Goal: Task Accomplishment & Management: Use online tool/utility

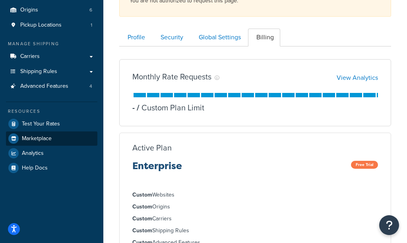
scroll to position [68, 0]
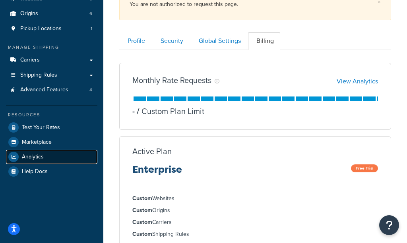
click at [42, 159] on span "Analytics" at bounding box center [33, 157] width 22 height 7
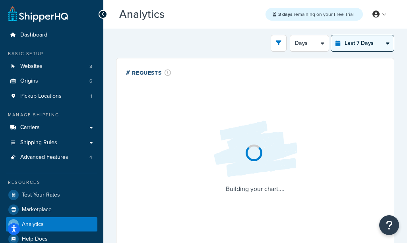
click at [360, 48] on select "Last 24 Hours Last 7 Days Last 30 Days Last 3 Months Last 6 Months Last 12 Mont…" at bounding box center [362, 43] width 63 height 16
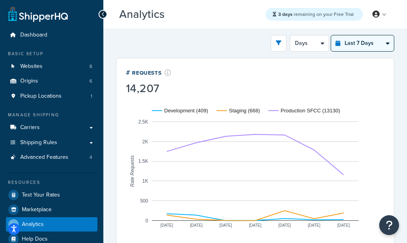
click at [357, 49] on select "Last 24 Hours Last 7 Days Last 30 Days Last 3 Months Last 6 Months Last 12 Mont…" at bounding box center [362, 43] width 63 height 16
select select "last_24_hours"
click at [331, 35] on select "Last 24 Hours Last 7 Days Last 30 Days Last 3 Months Last 6 Months Last 12 Mont…" at bounding box center [362, 43] width 63 height 16
select select "1h"
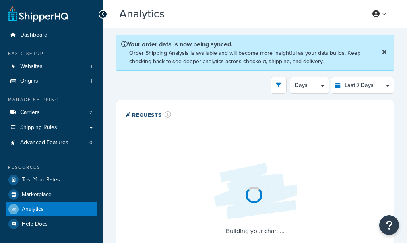
select select "last_7_days"
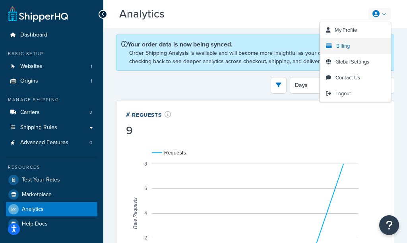
click at [352, 46] on link "Billing" at bounding box center [355, 46] width 71 height 16
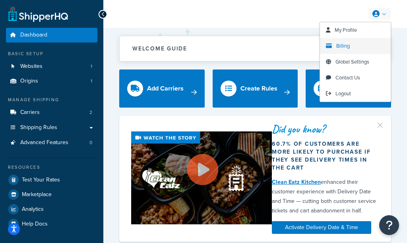
click at [343, 42] on span "Billing" at bounding box center [343, 46] width 14 height 8
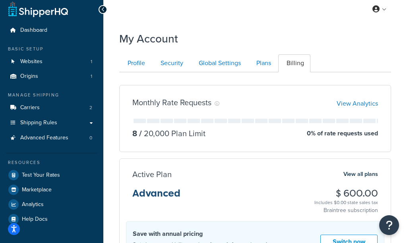
scroll to position [8, 0]
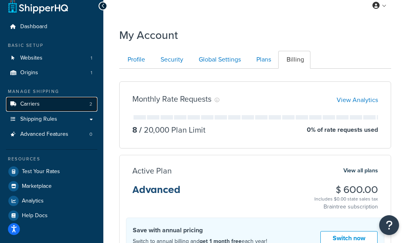
click at [55, 105] on link "Carriers 2" at bounding box center [51, 104] width 91 height 15
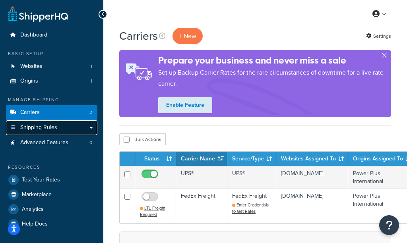
click at [54, 124] on span "Shipping Rules" at bounding box center [38, 127] width 37 height 7
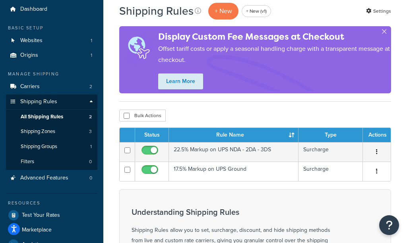
scroll to position [29, 0]
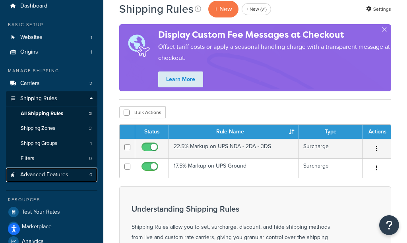
click at [49, 172] on span "Advanced Features" at bounding box center [44, 175] width 48 height 7
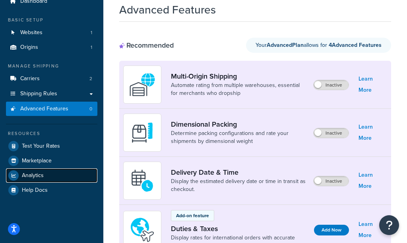
click at [48, 176] on link "Analytics" at bounding box center [51, 175] width 91 height 14
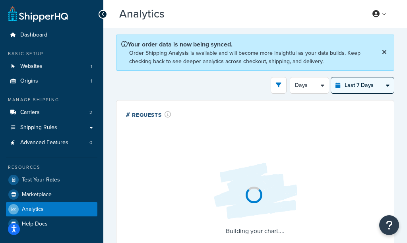
click at [359, 89] on select "Last 24 Hours Last 7 Days Last 30 Days Last 3 Months Last 6 Months Last 12 Mont…" at bounding box center [362, 85] width 63 height 16
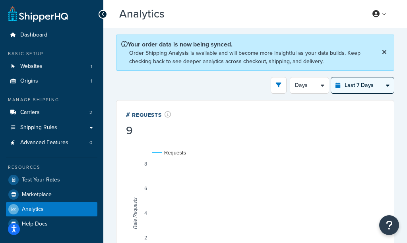
select select "last_year"
click at [331, 77] on select "Last 24 Hours Last 7 Days Last 30 Days Last 3 Months Last 6 Months Last 12 Mont…" at bounding box center [362, 85] width 63 height 16
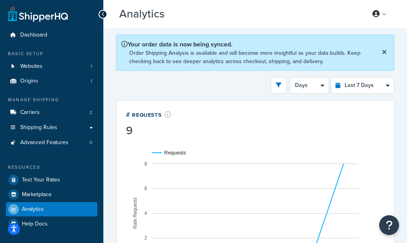
select select "1M"
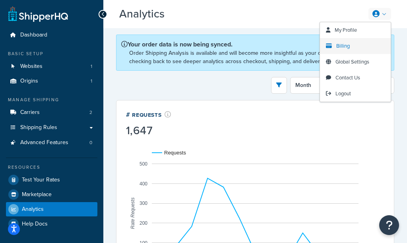
click at [352, 48] on link "Billing" at bounding box center [355, 46] width 71 height 16
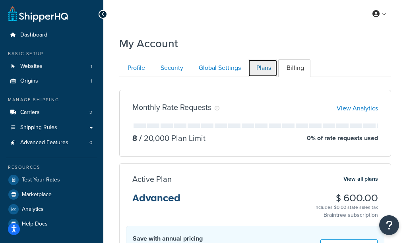
click at [272, 70] on link "Plans" at bounding box center [262, 68] width 29 height 18
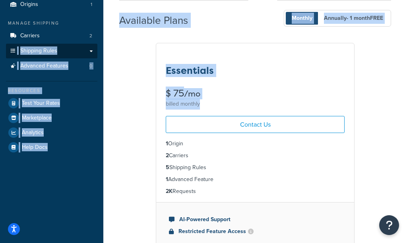
drag, startPoint x: 238, startPoint y: 115, endPoint x: 62, endPoint y: 45, distance: 189.0
click at [63, 45] on link "Shipping Rules" at bounding box center [51, 51] width 91 height 15
click at [61, 54] on link "Shipping Rules" at bounding box center [51, 51] width 91 height 15
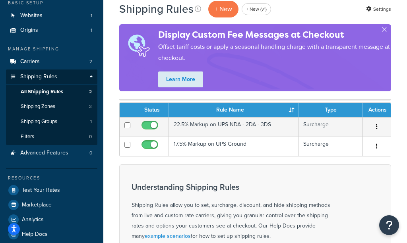
scroll to position [51, 0]
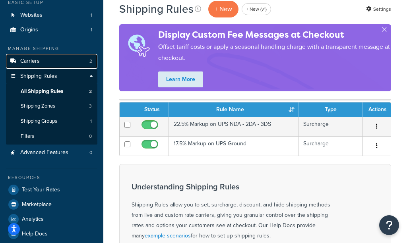
click at [67, 63] on link "Carriers 2" at bounding box center [51, 61] width 91 height 15
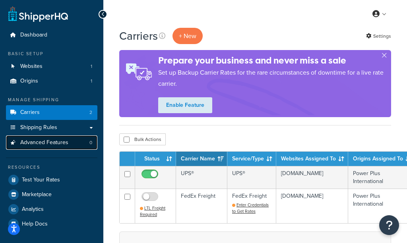
click at [67, 142] on span "Advanced Features" at bounding box center [44, 142] width 48 height 7
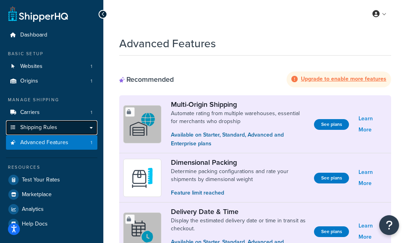
click at [74, 128] on link "Shipping Rules" at bounding box center [51, 127] width 91 height 15
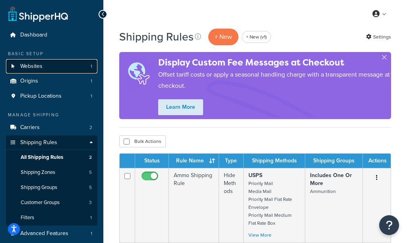
click at [60, 71] on link "Websites 1" at bounding box center [51, 66] width 91 height 15
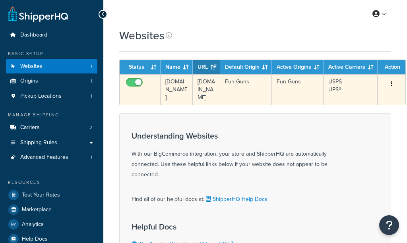
click at [174, 105] on td "[DOMAIN_NAME]" at bounding box center [176, 89] width 32 height 31
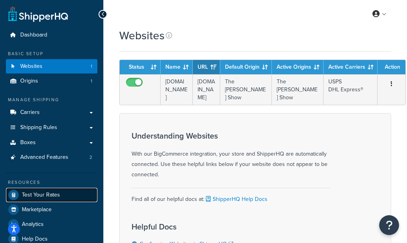
click at [48, 192] on span "Test Your Rates" at bounding box center [41, 195] width 38 height 7
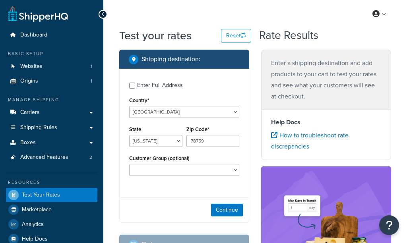
select select "[GEOGRAPHIC_DATA]"
click at [191, 137] on input "78759" at bounding box center [212, 141] width 53 height 12
type input "75407"
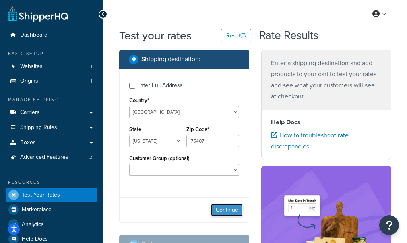
click at [223, 209] on button "Continue" at bounding box center [227, 210] width 32 height 13
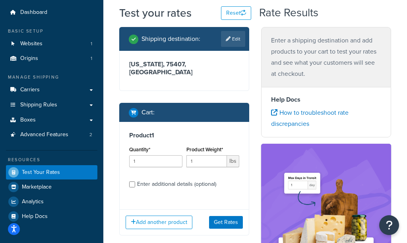
scroll to position [31, 0]
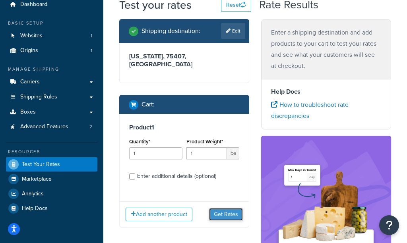
click at [219, 212] on button "Get Rates" at bounding box center [226, 214] width 34 height 13
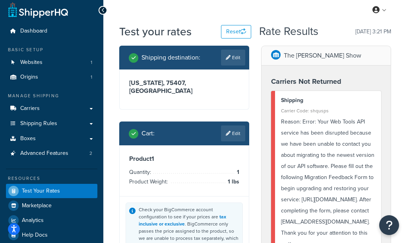
scroll to position [0, 0]
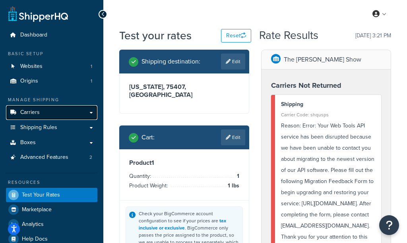
click at [49, 114] on link "Carriers" at bounding box center [51, 112] width 91 height 15
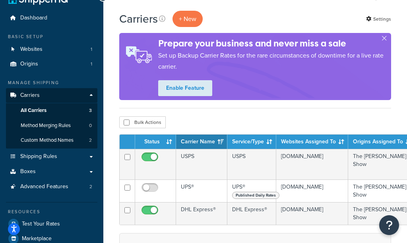
scroll to position [22, 0]
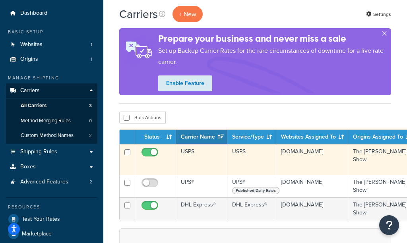
click at [209, 160] on td "USPS" at bounding box center [201, 159] width 51 height 31
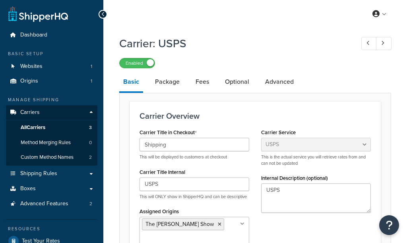
select select "usps"
select select "ONLINE"
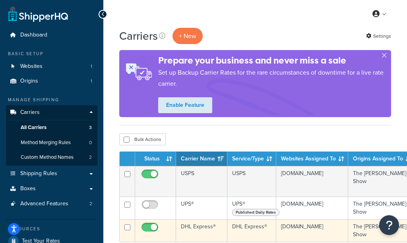
click at [200, 225] on td "DHL Express®" at bounding box center [201, 230] width 51 height 23
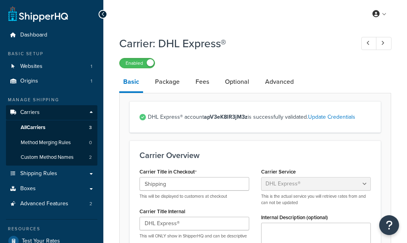
select select "dhl"
click at [59, 125] on link "All Carriers 3" at bounding box center [51, 127] width 91 height 15
